Goal: Task Accomplishment & Management: Use online tool/utility

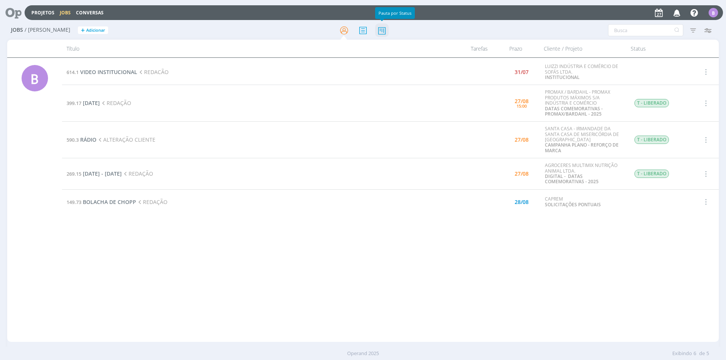
click at [382, 31] on icon at bounding box center [382, 30] width 14 height 15
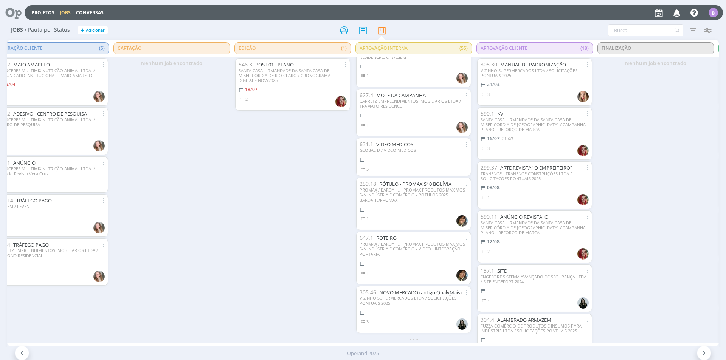
scroll to position [2498, 0]
click at [421, 289] on link "NOVO MERCADO (antigo QualyMais)" at bounding box center [420, 292] width 82 height 7
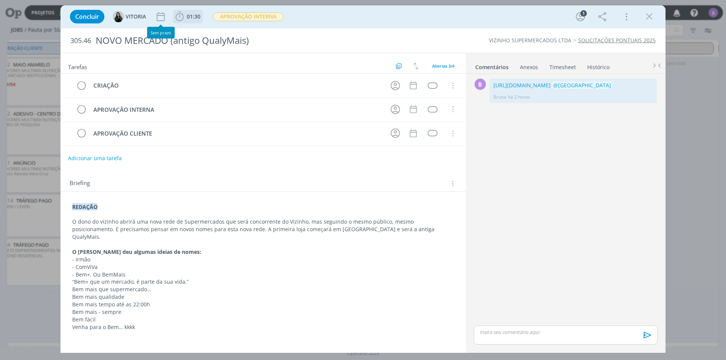
click at [185, 15] on b "01:30" at bounding box center [193, 16] width 17 height 5
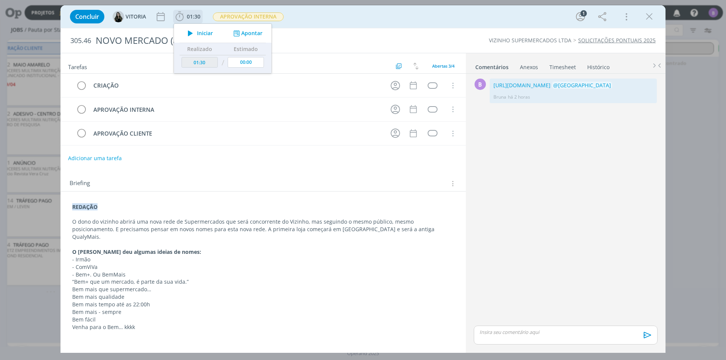
click at [241, 32] on button "Apontar" at bounding box center [246, 33] width 31 height 8
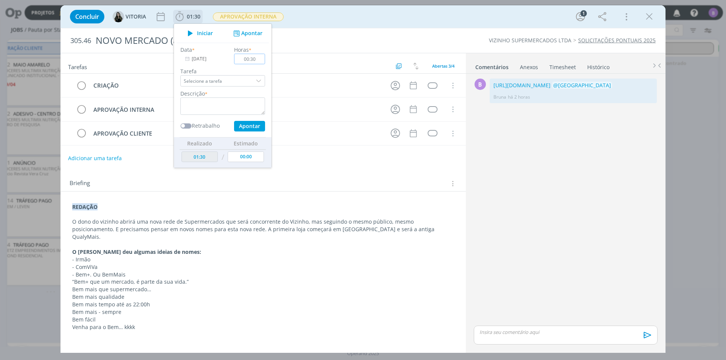
type input "00:30"
click at [230, 105] on textarea "dialog" at bounding box center [222, 106] width 85 height 17
type textarea "Timesheet"
click at [246, 127] on button "Apontar" at bounding box center [249, 126] width 31 height 11
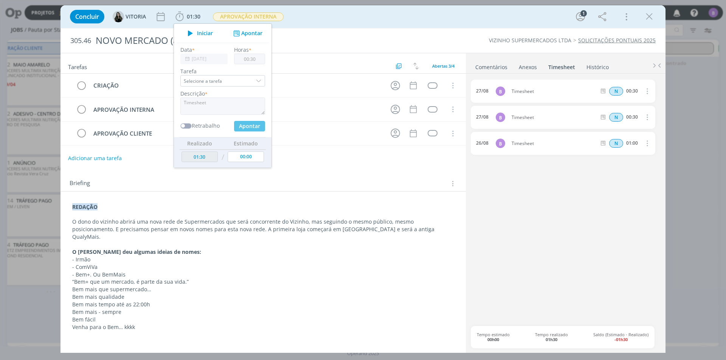
type input "02:00"
type input "00:00"
click at [495, 65] on link "Comentários" at bounding box center [491, 65] width 33 height 11
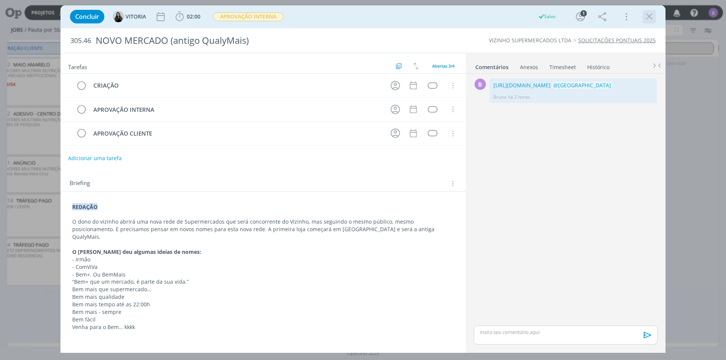
click at [646, 17] on icon "dialog" at bounding box center [648, 16] width 11 height 11
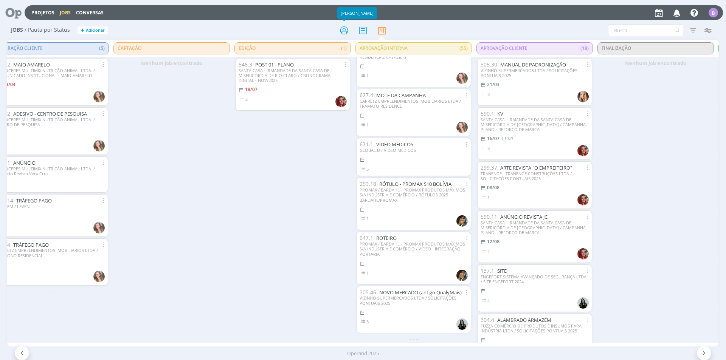
click at [354, 35] on div at bounding box center [362, 30] width 237 height 14
click at [347, 31] on icon at bounding box center [344, 30] width 14 height 15
